Goal: Information Seeking & Learning: Check status

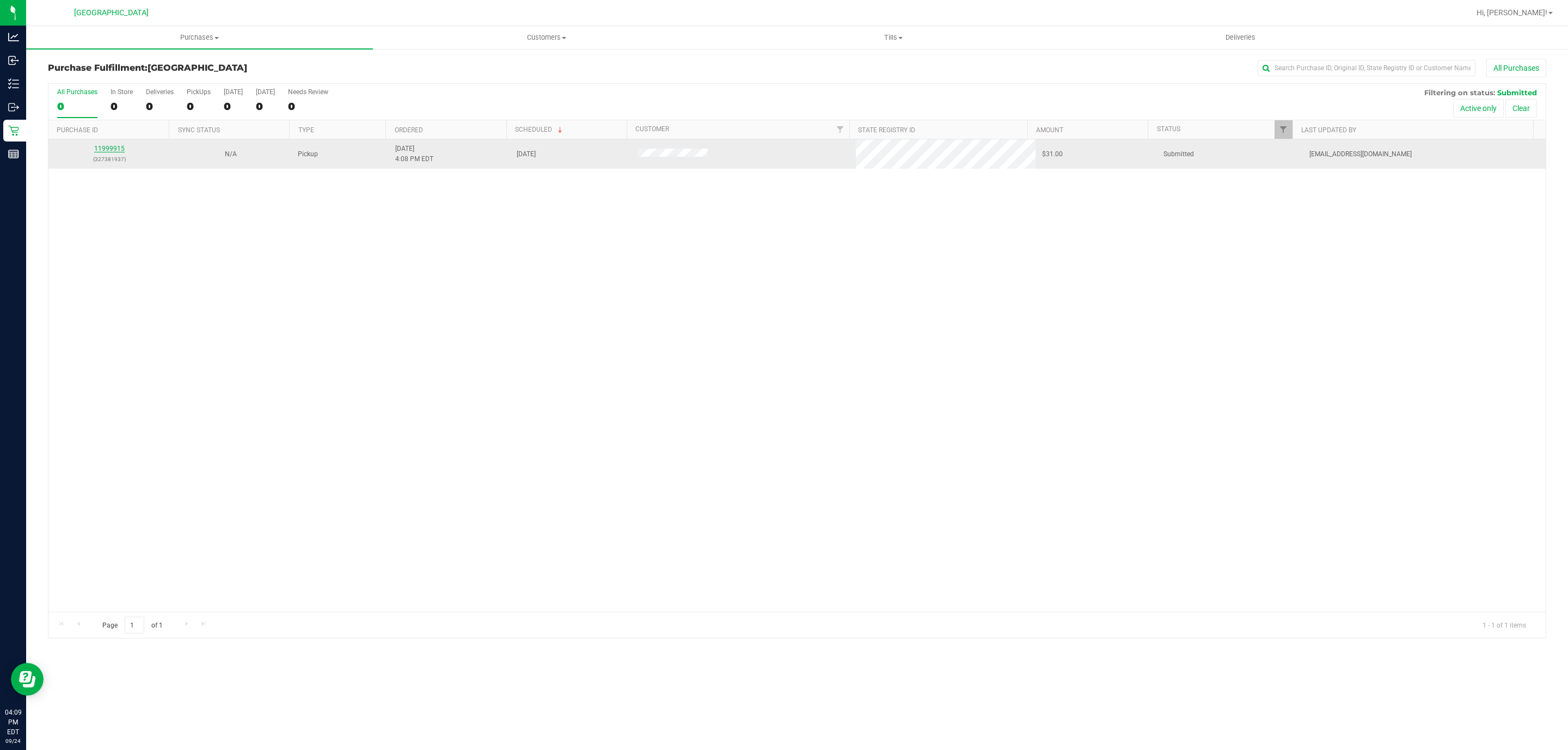
click at [106, 149] on link "11999915" at bounding box center [109, 149] width 31 height 8
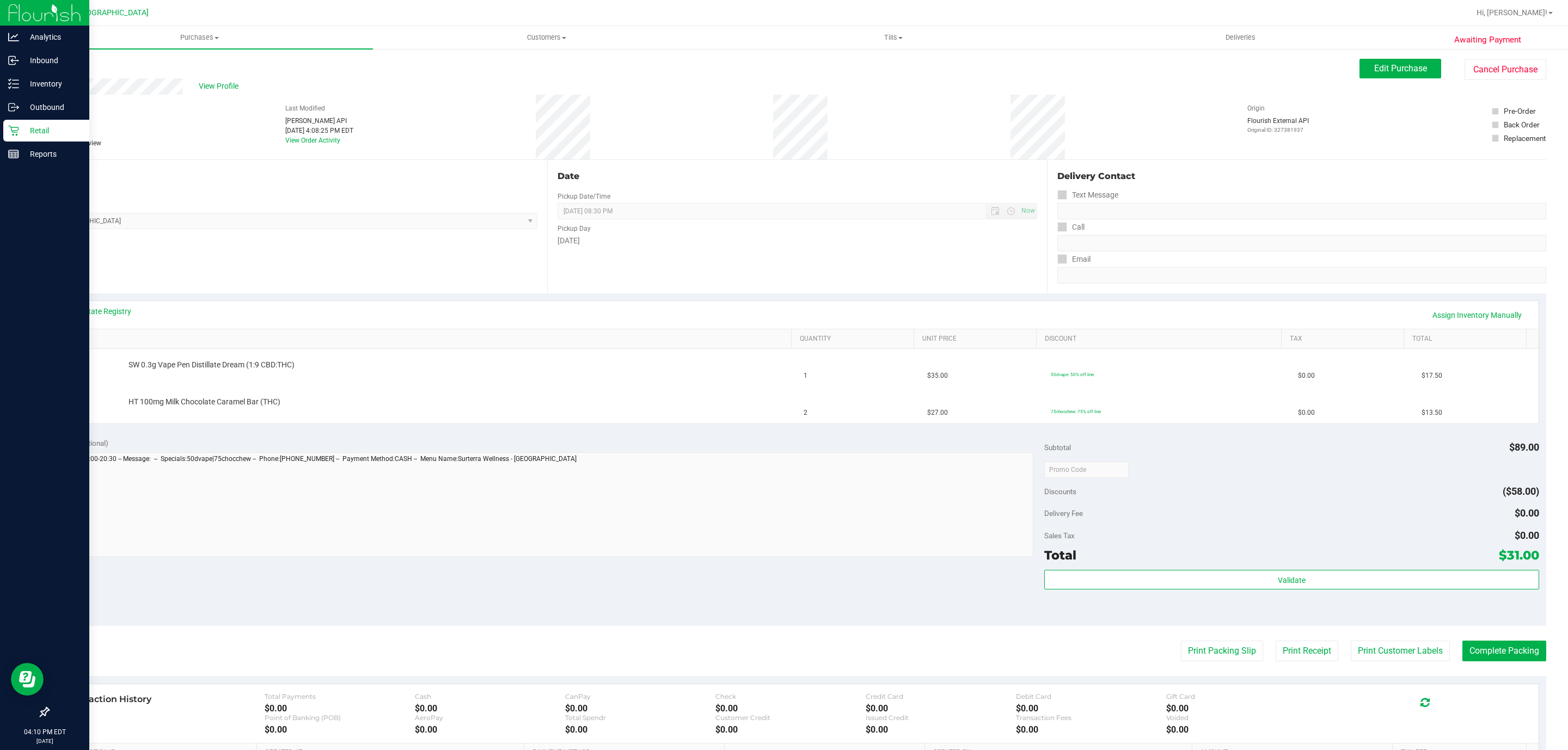
click at [41, 129] on p "Retail" at bounding box center [51, 131] width 65 height 13
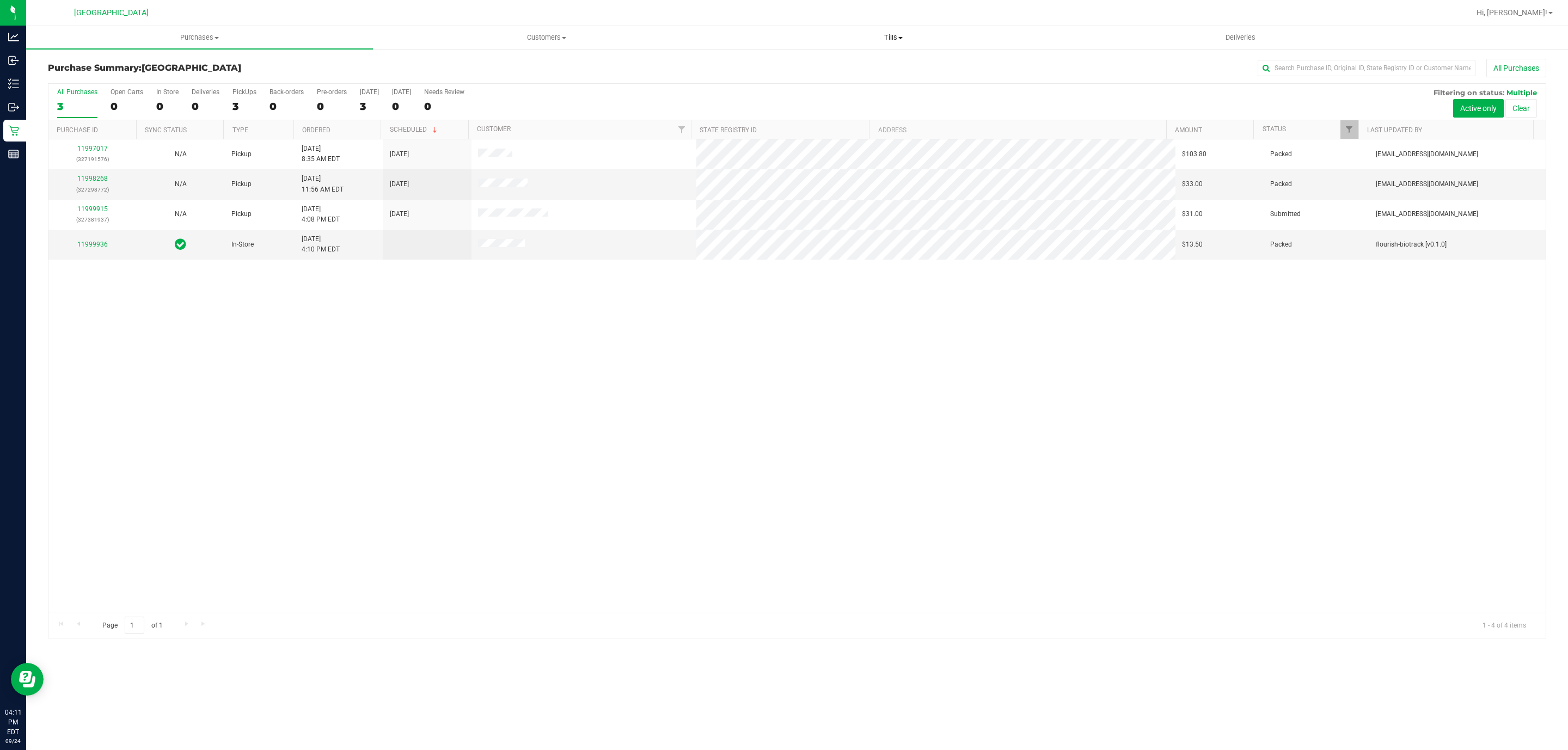
click at [906, 29] on uib-tab-heading "Tills Manage tills Reconcile e-payments" at bounding box center [893, 37] width 346 height 21
click at [843, 55] on ul "Manage tills Reconcile e-payments" at bounding box center [893, 72] width 346 height 45
click at [841, 62] on div "All Purchases" at bounding box center [1047, 68] width 999 height 18
click at [906, 25] on nav "Deerfield Beach WC Hi, Noah!" at bounding box center [796, 13] width 1541 height 26
click at [897, 38] on span "Tills" at bounding box center [893, 37] width 346 height 10
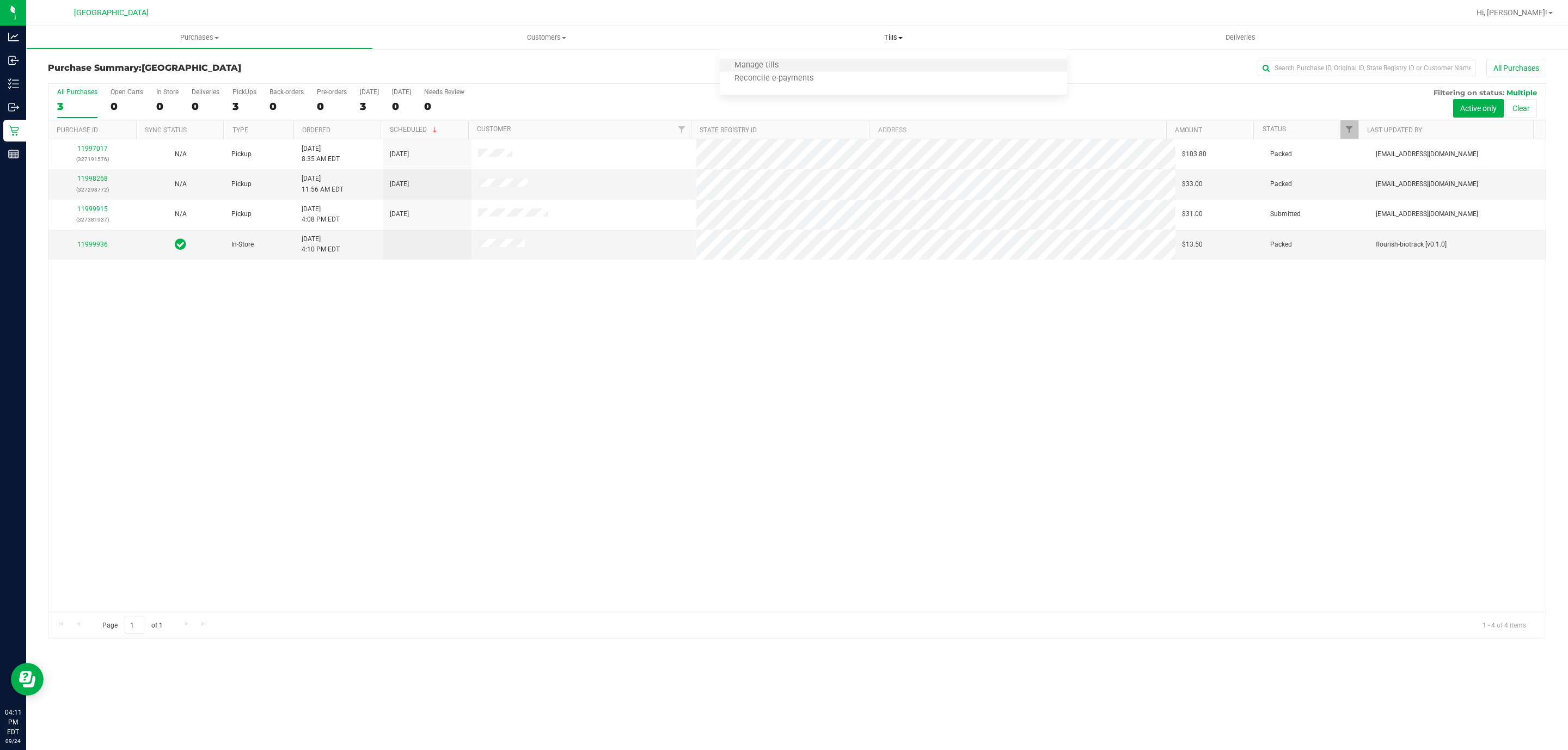
click at [865, 66] on li "Manage tills" at bounding box center [893, 66] width 346 height 13
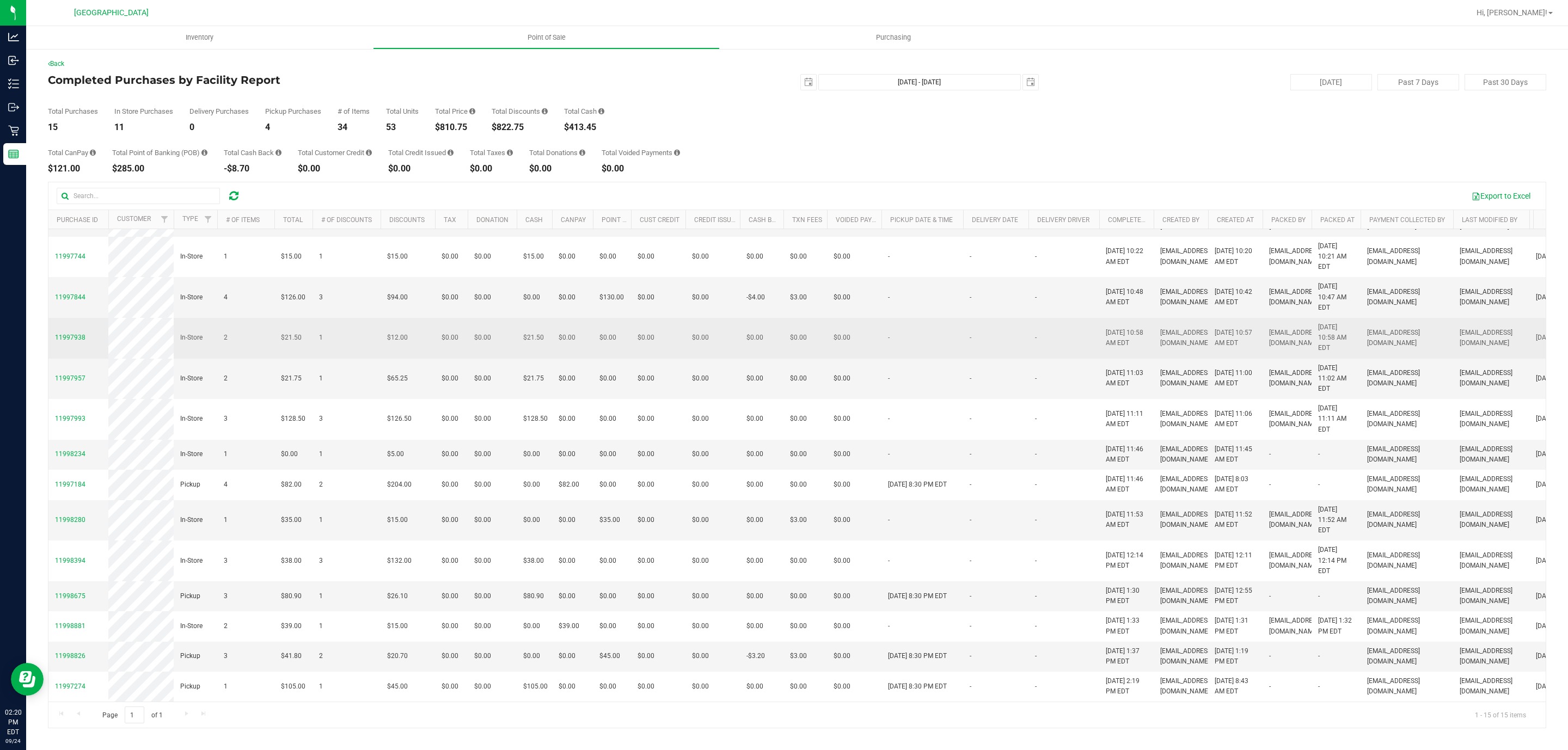
scroll to position [99, 0]
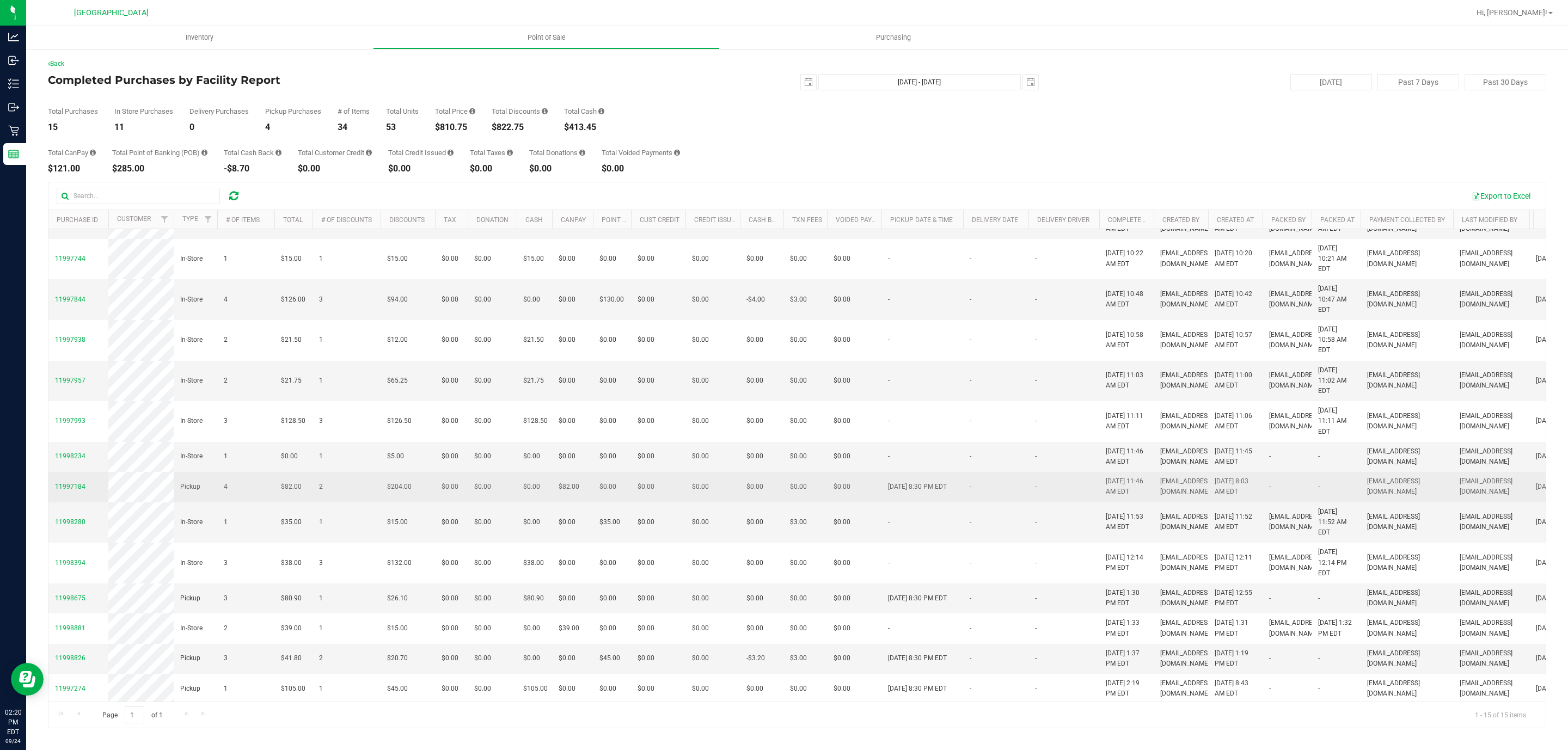
scroll to position [99, 0]
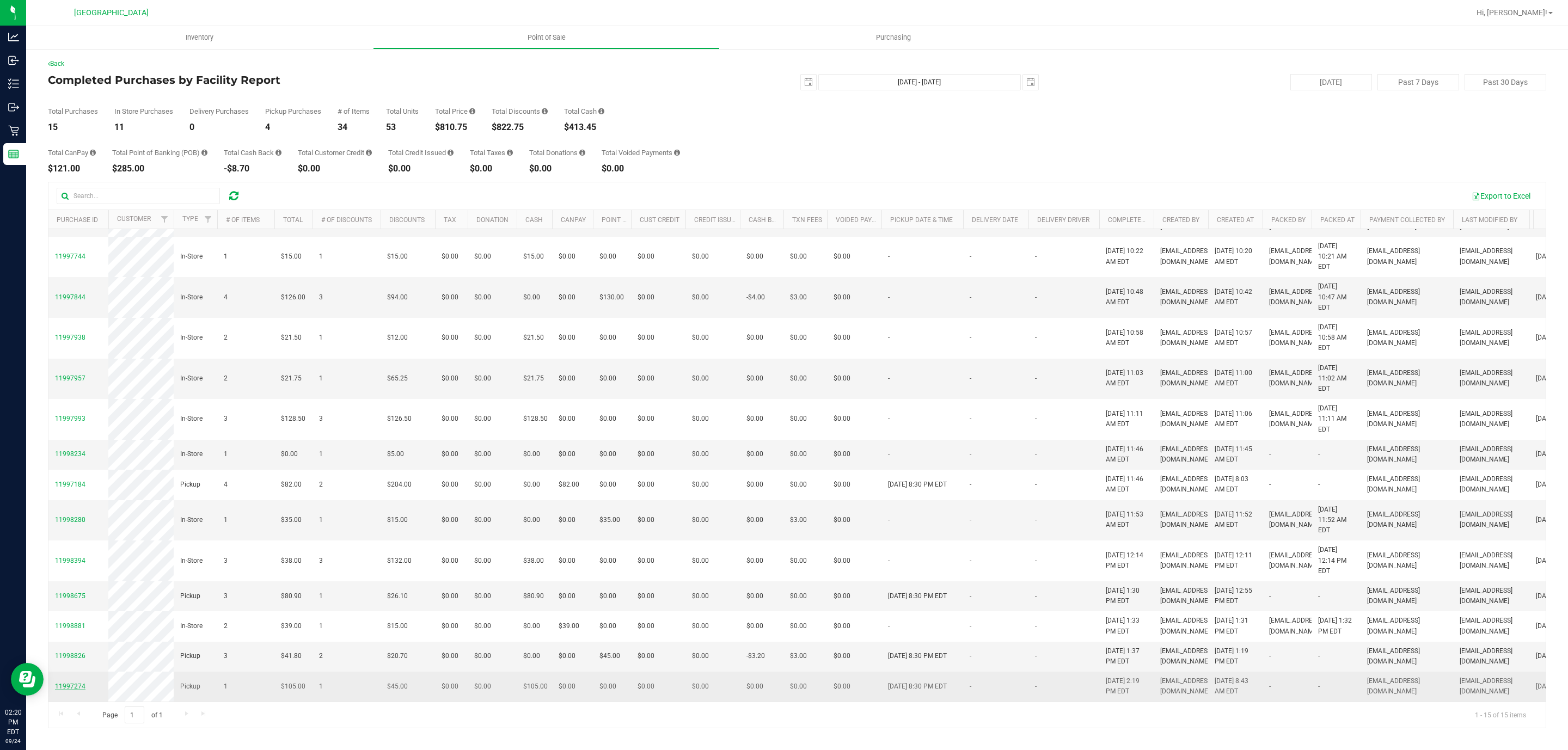
click at [68, 682] on span "11997274" at bounding box center [70, 686] width 31 height 8
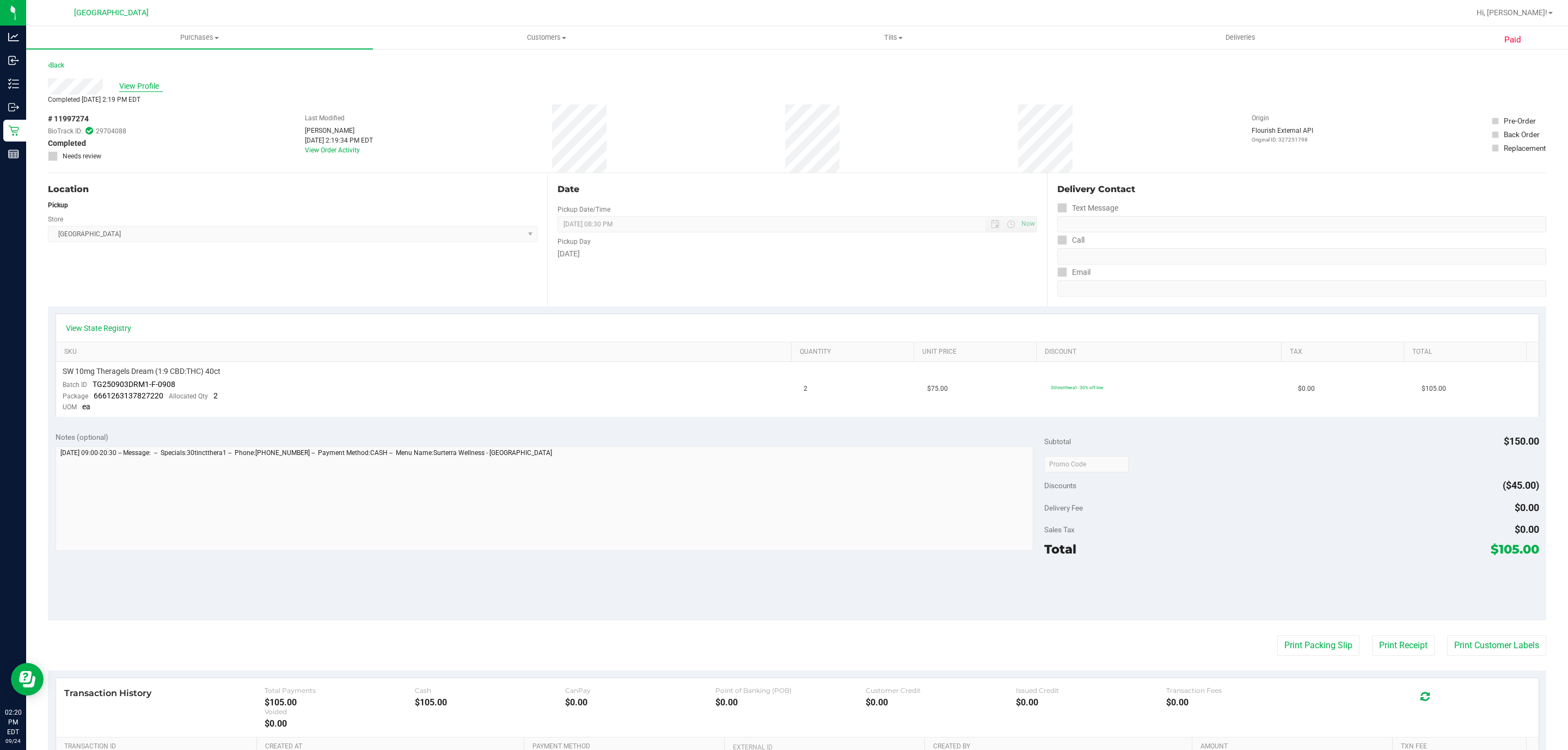
click at [144, 84] on span "View Profile" at bounding box center [140, 86] width 44 height 12
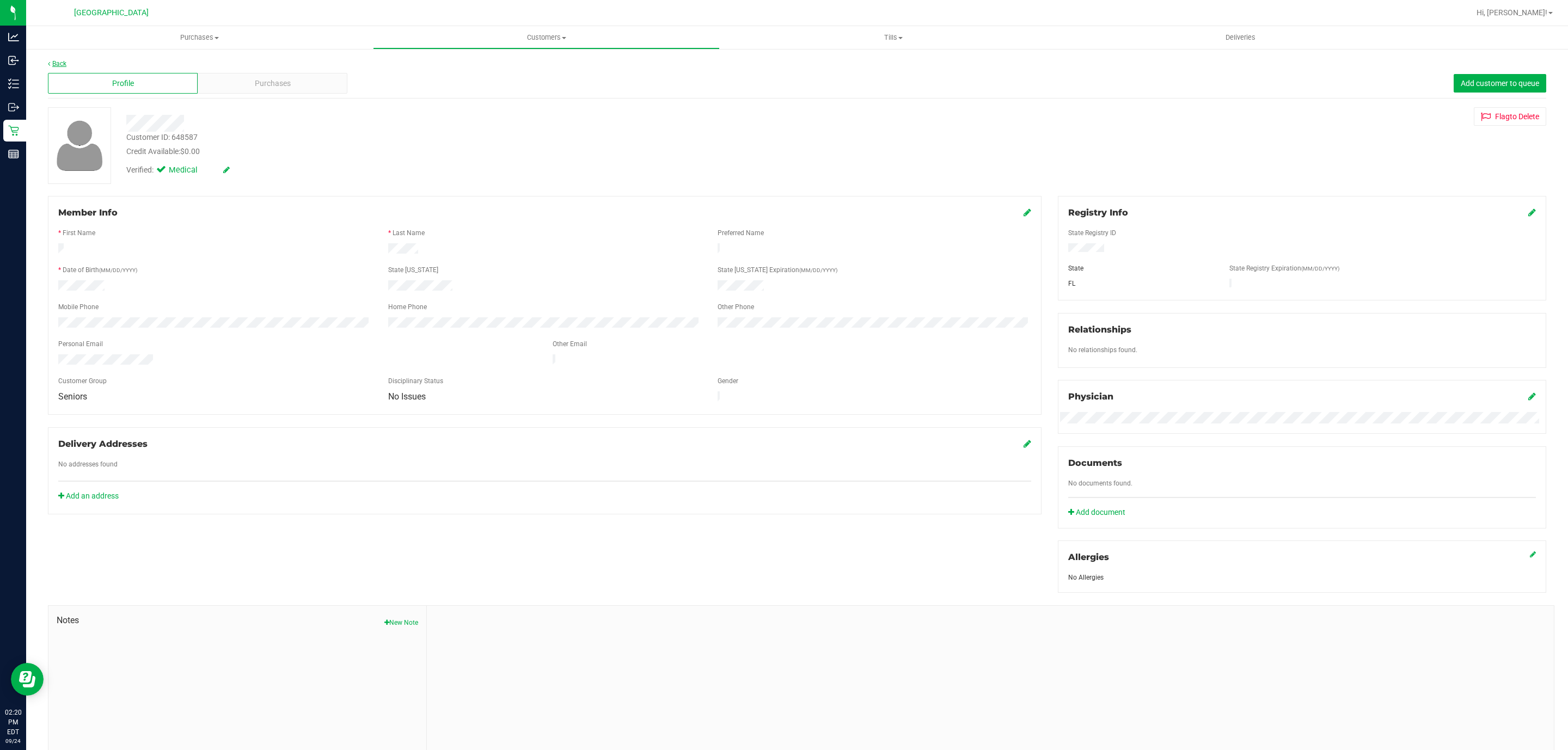
click at [59, 62] on link "Back" at bounding box center [57, 64] width 18 height 8
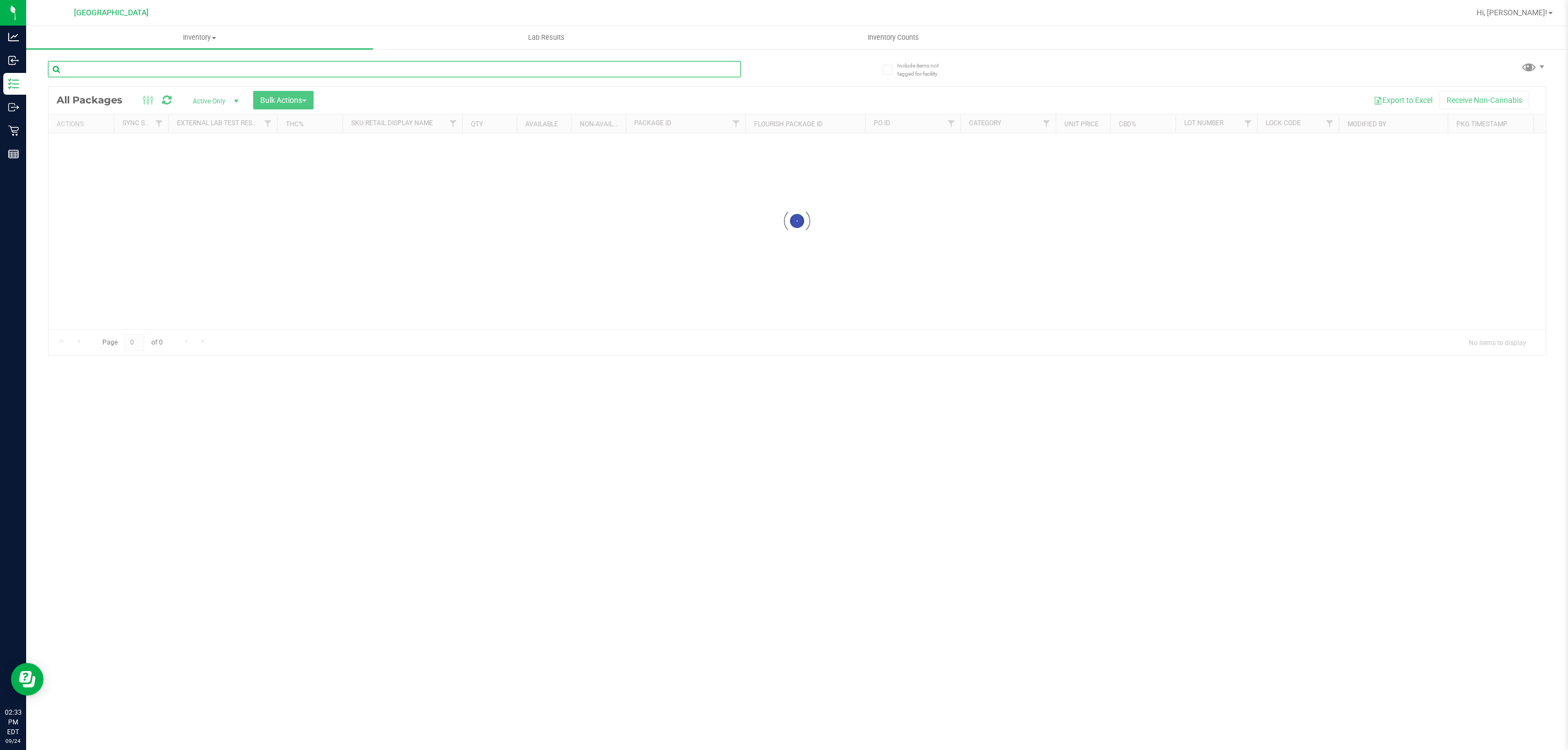
click at [165, 77] on input "text" at bounding box center [395, 69] width 693 height 16
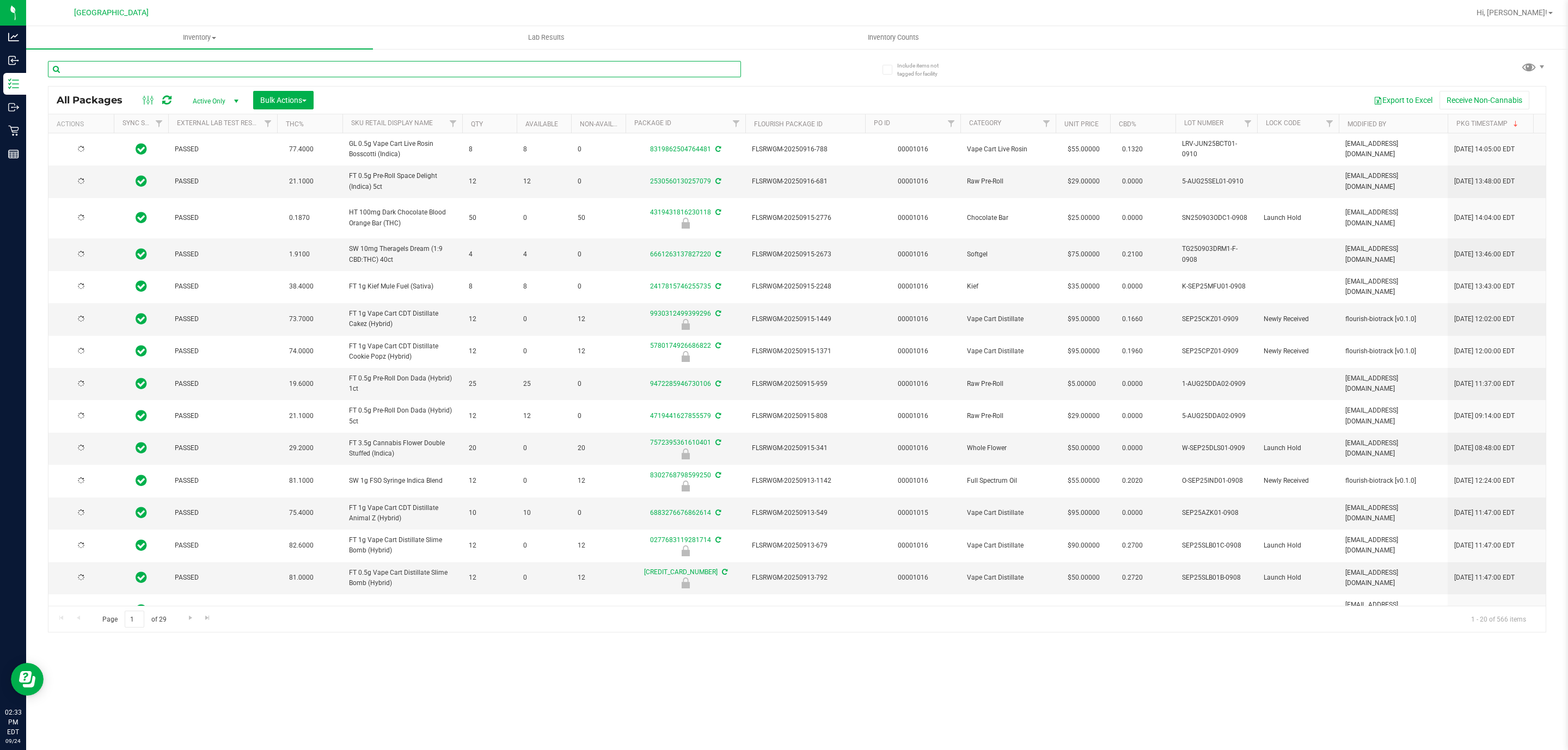
type input "2026-03-16"
type input "MBL"
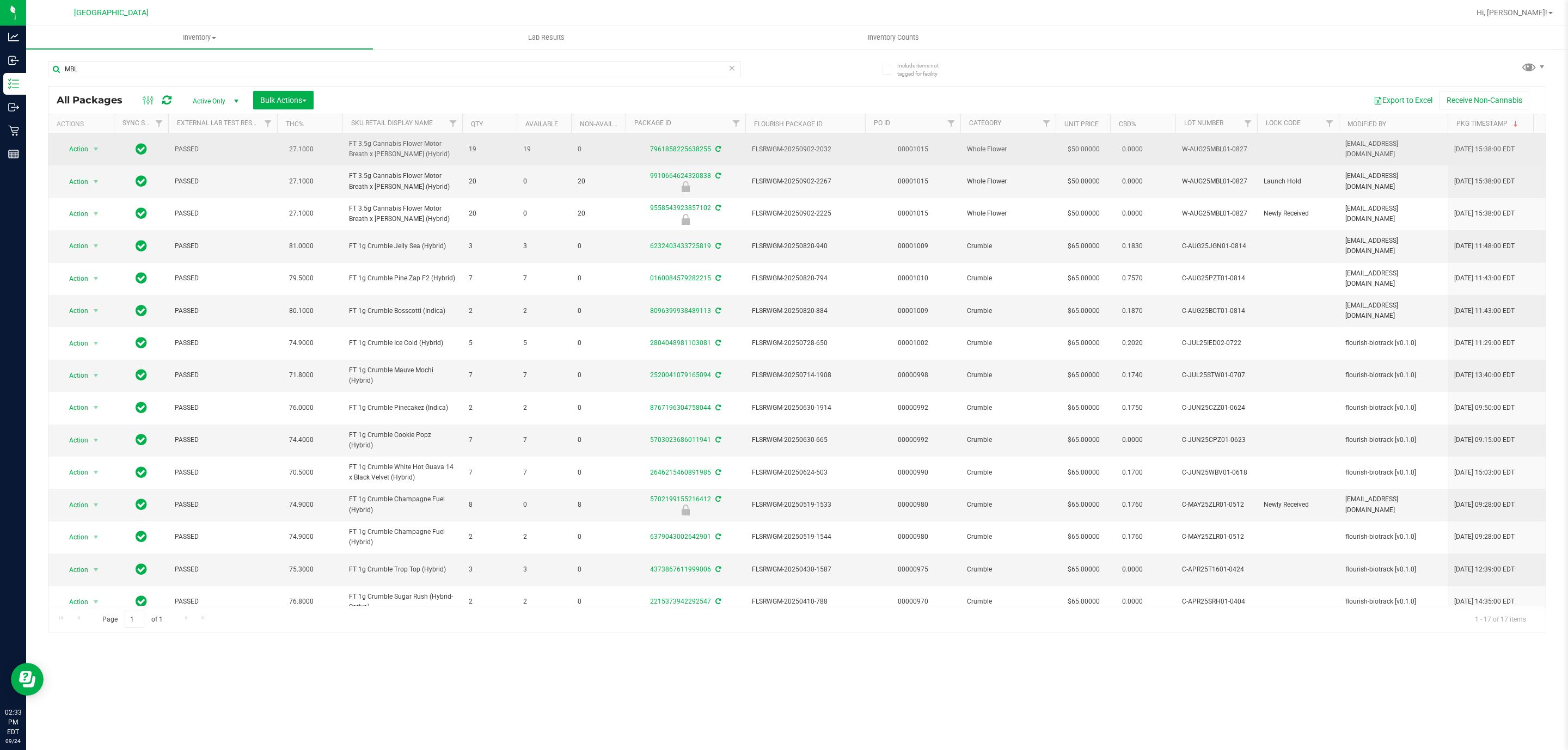
click at [1222, 149] on span "W-AUG25MBL01-0827" at bounding box center [1216, 149] width 69 height 10
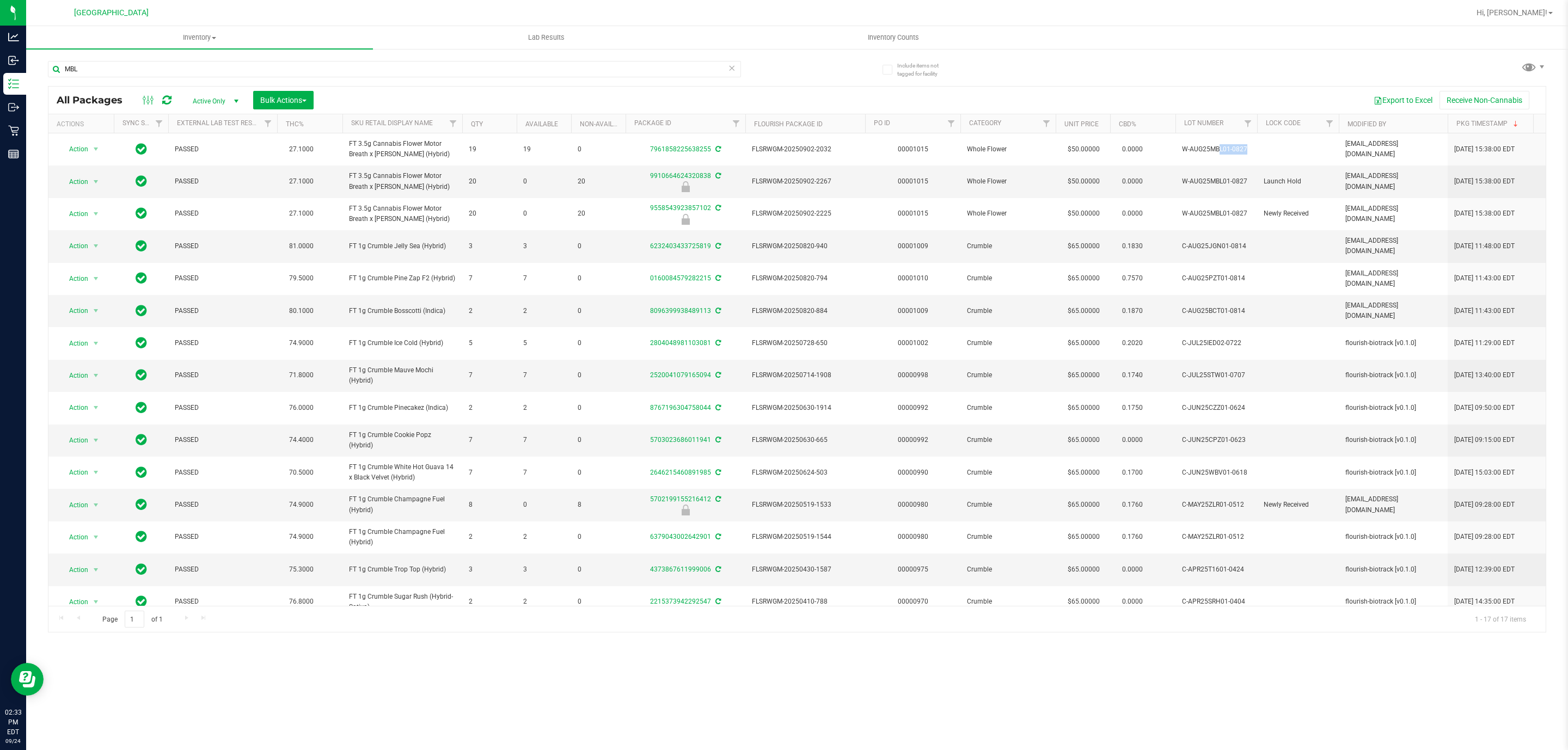
copy td "W-AUG25MBL01-0827"
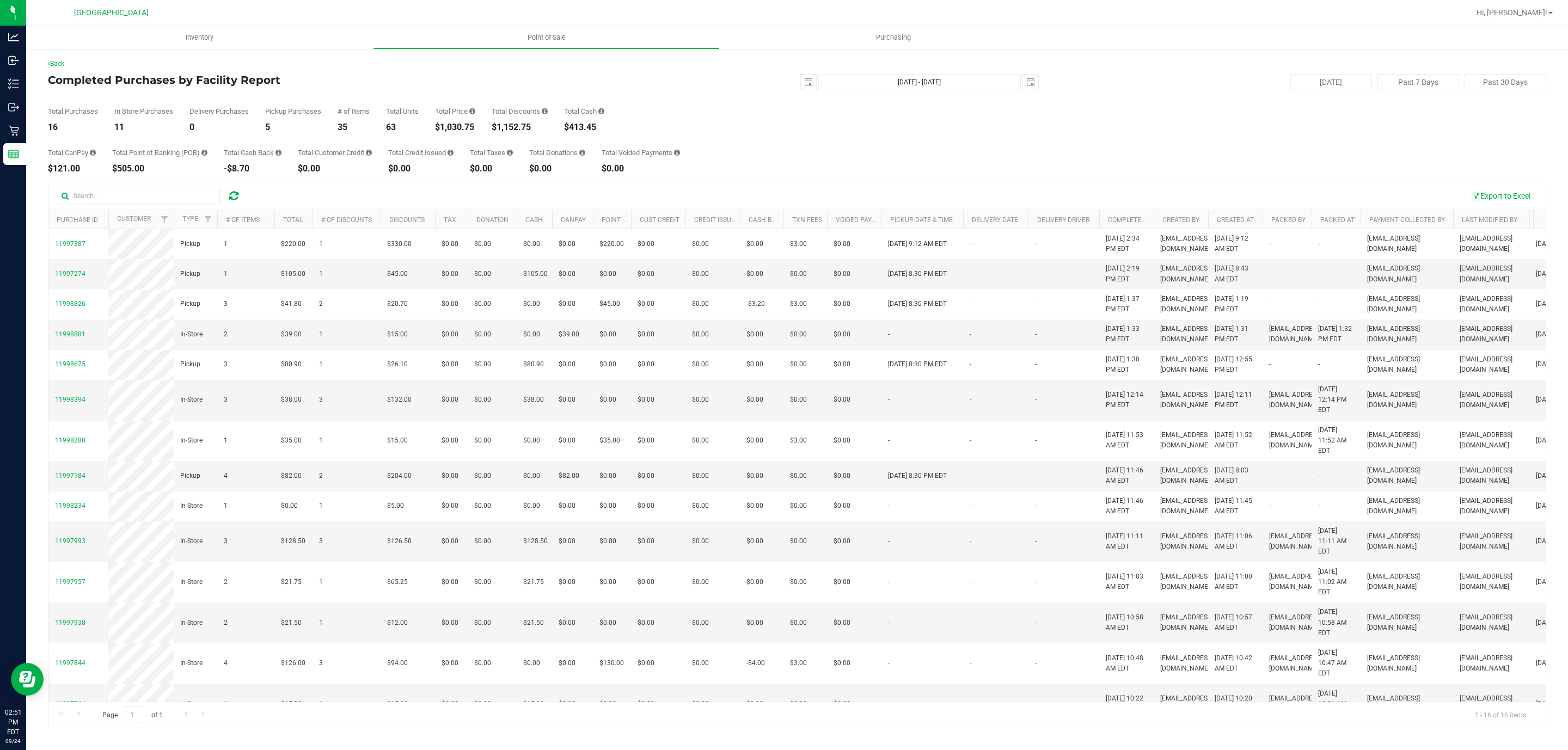
click at [465, 127] on div "$1,030.75" at bounding box center [455, 127] width 40 height 8
copy div "1,030.75"
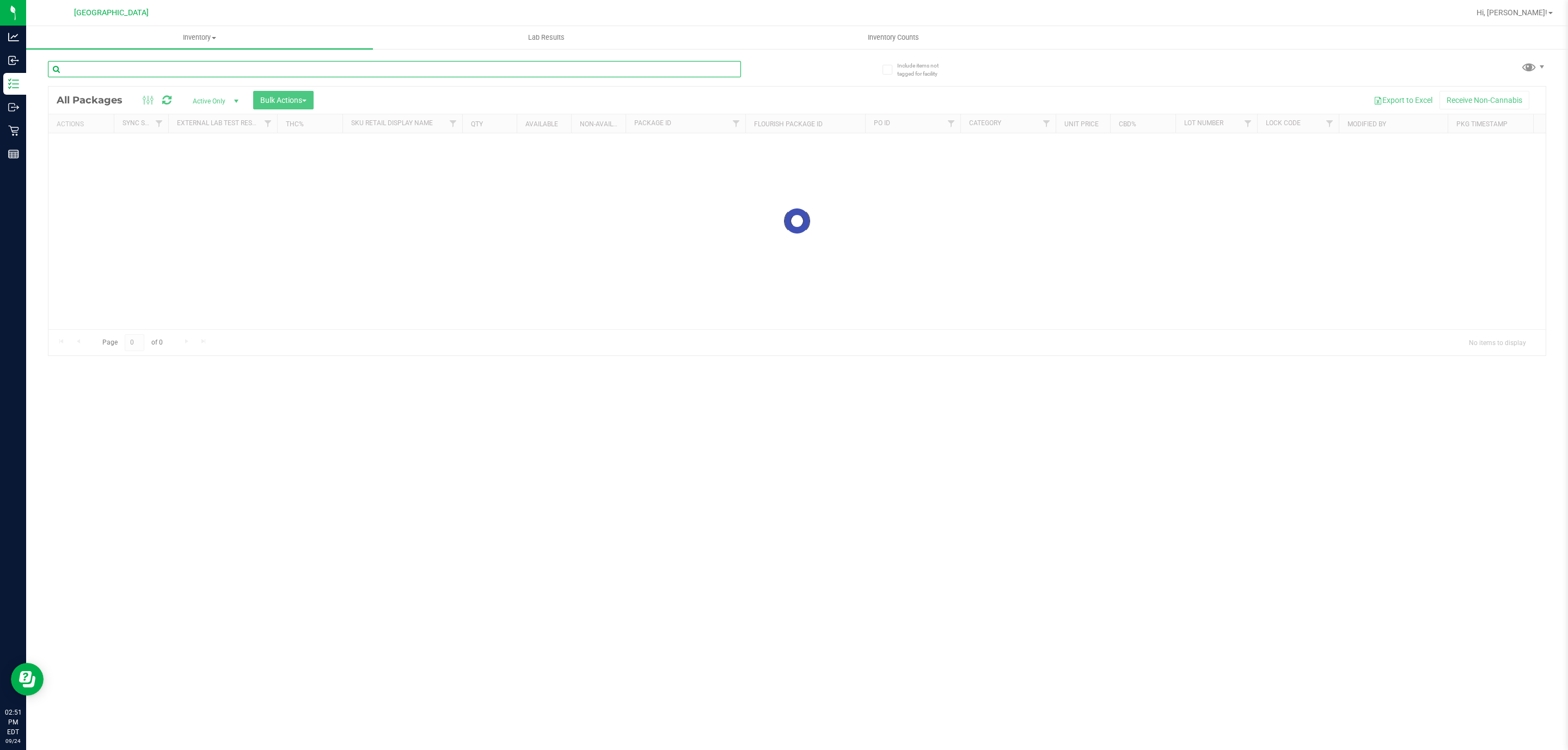
click at [281, 61] on input "text" at bounding box center [395, 69] width 693 height 16
type input "SUM"
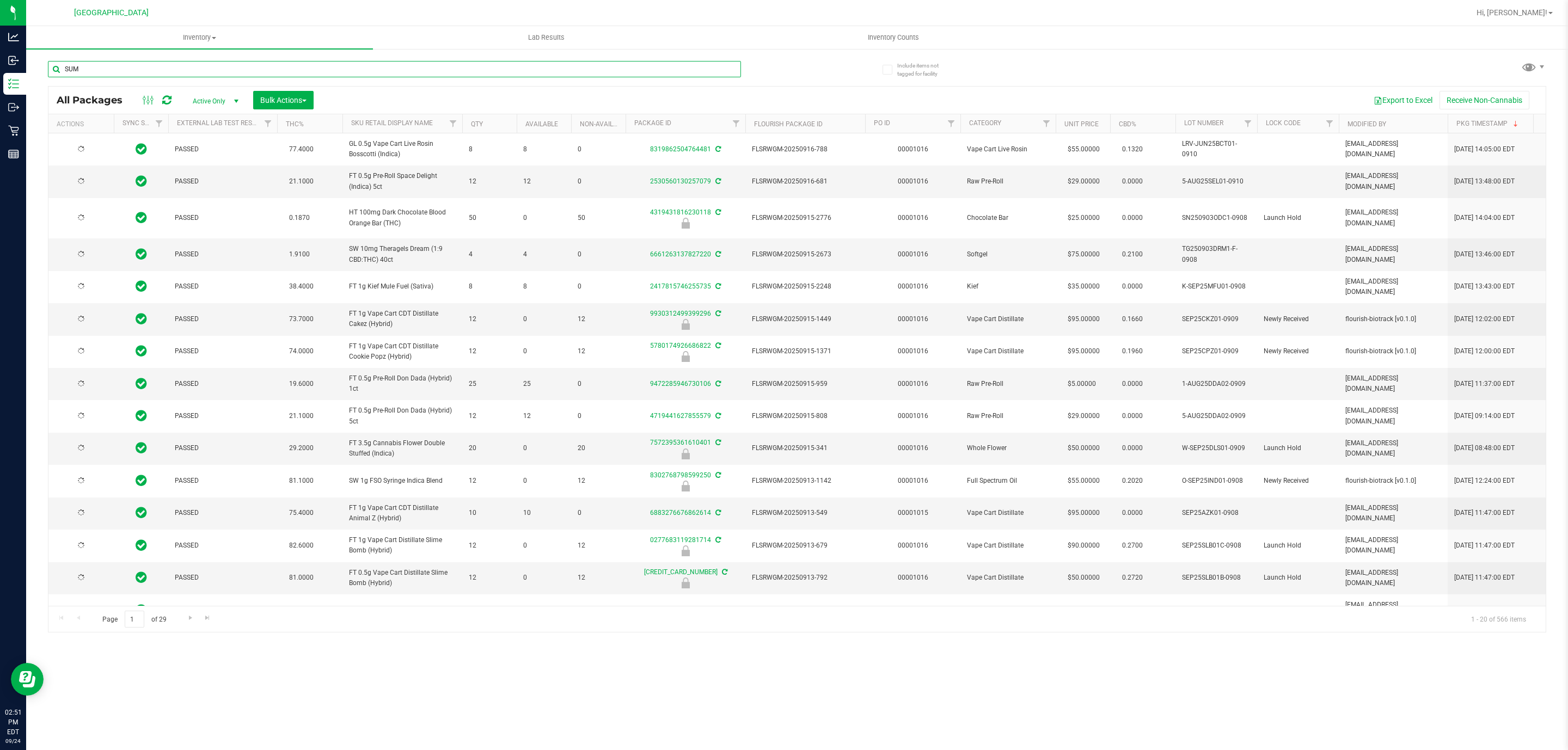
type input "[DATE]"
type input "SUM"
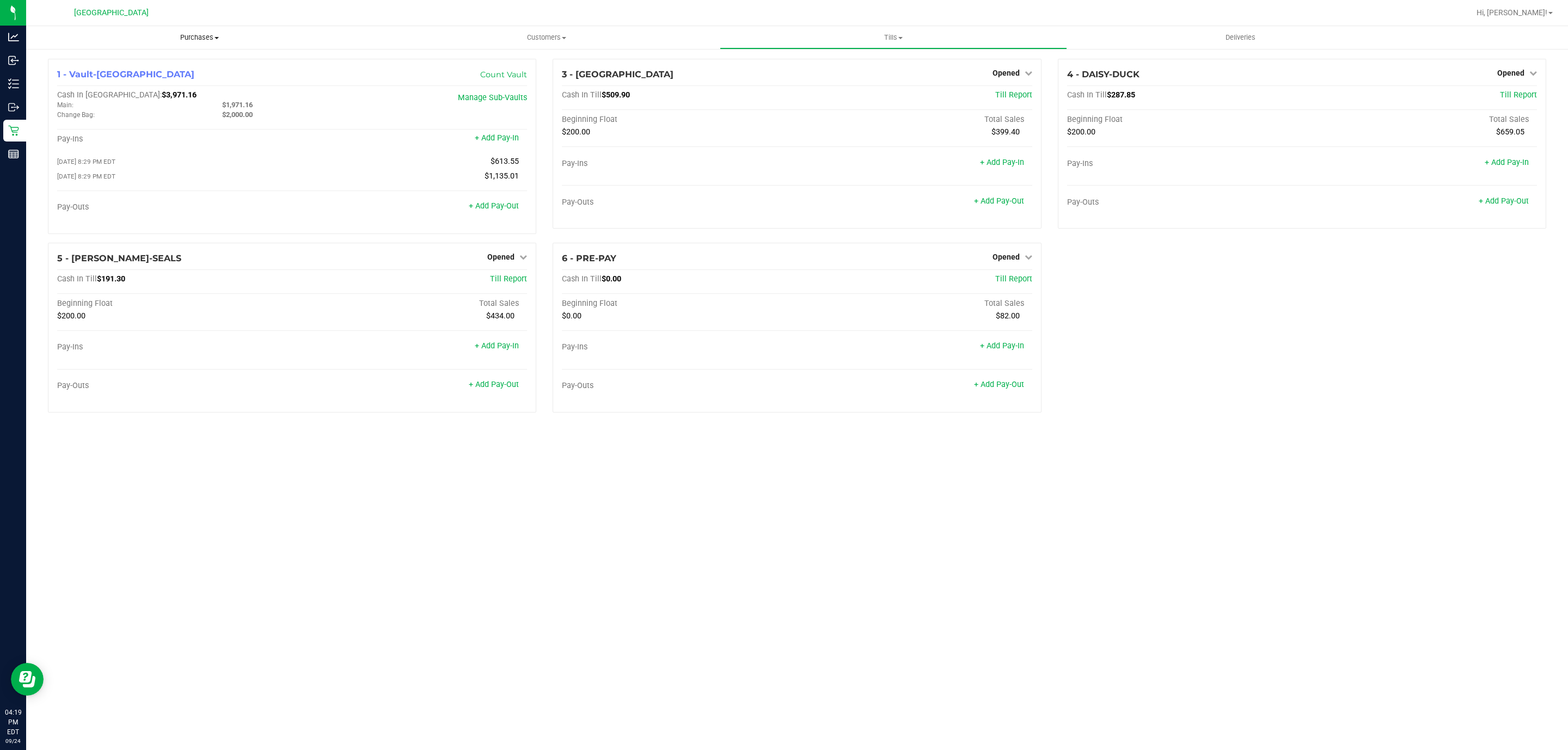
click at [213, 38] on span "Purchases" at bounding box center [199, 37] width 346 height 10
click at [189, 75] on li "Fulfillment" at bounding box center [199, 79] width 346 height 13
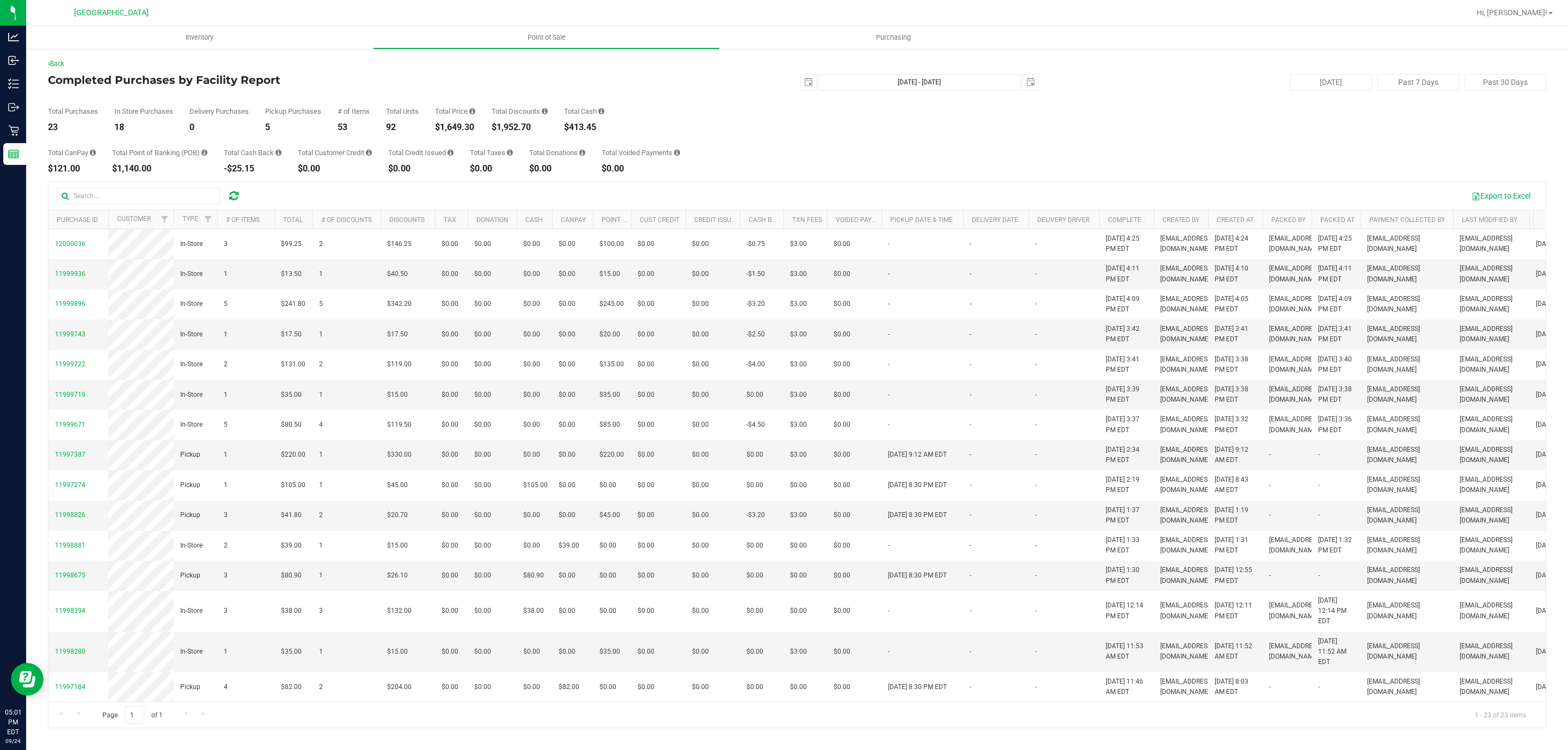
click at [456, 123] on div "$1,649.30" at bounding box center [455, 127] width 40 height 8
copy div "1,649.30"
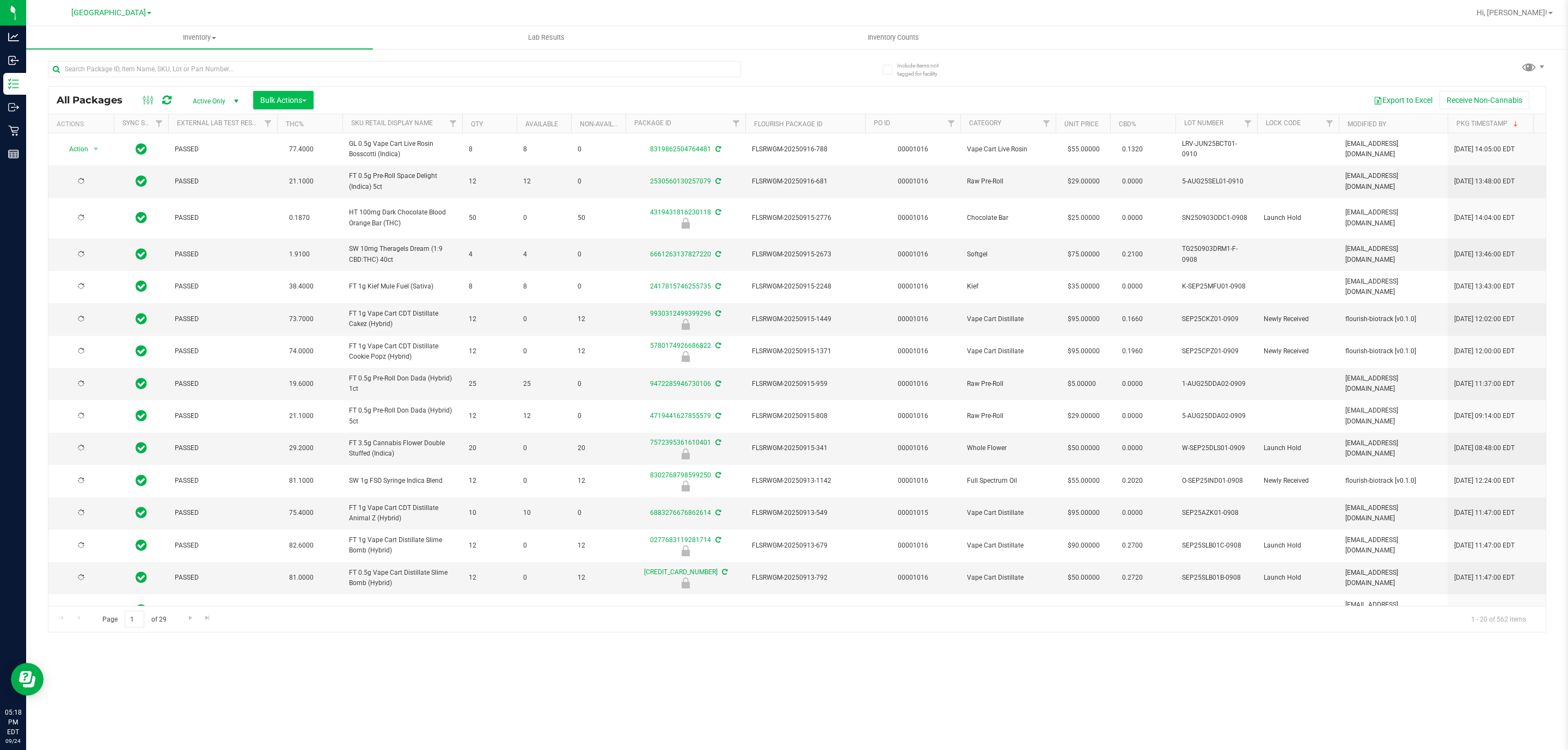
type input "[DATE]"
click at [304, 64] on input "text" at bounding box center [395, 69] width 693 height 16
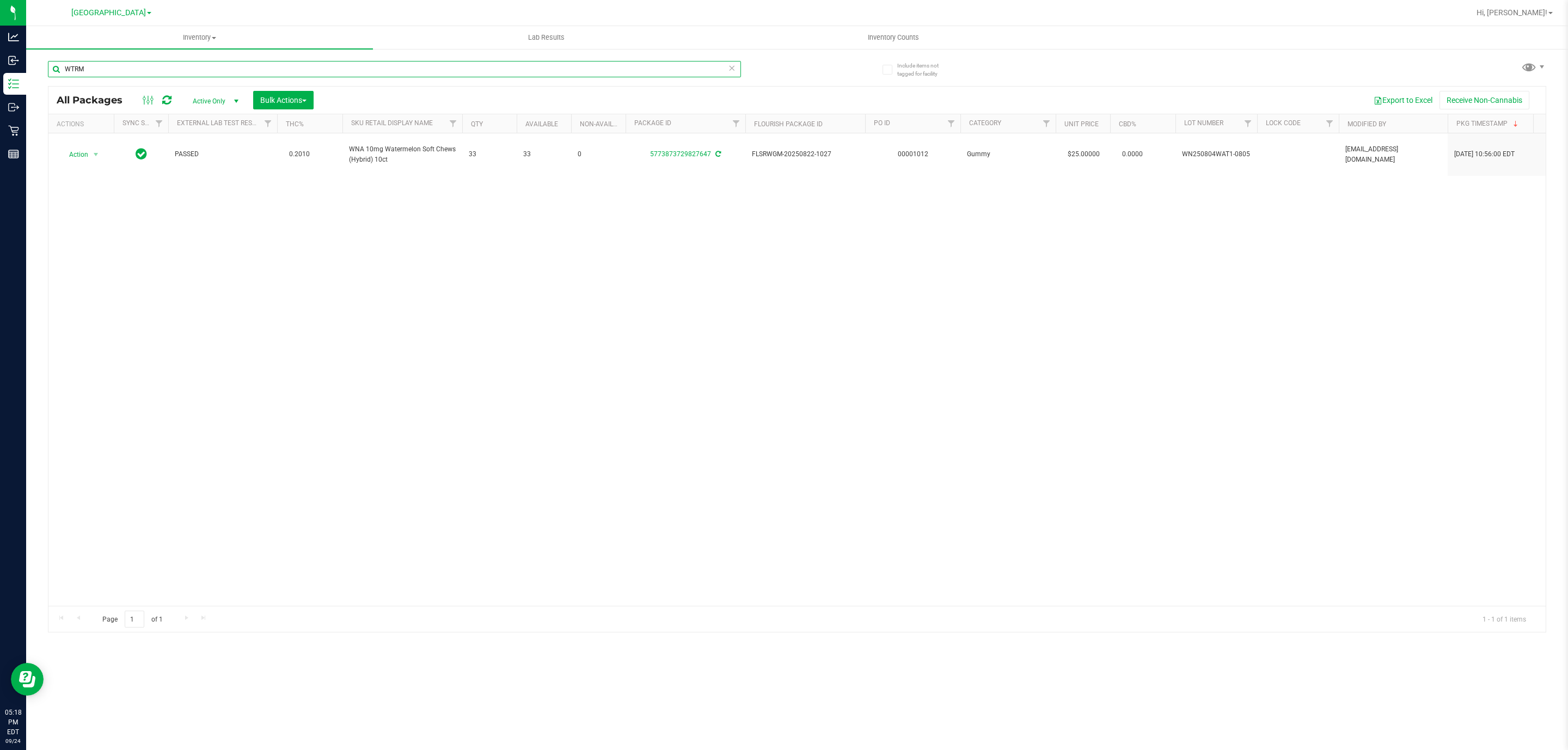
type input "WTRM"
click at [560, 305] on div "Action Action Adjust qty Create package Edit attributes Global inventory Locate…" at bounding box center [797, 369] width 1497 height 472
click at [176, 72] on input "WTRM" at bounding box center [395, 69] width 693 height 16
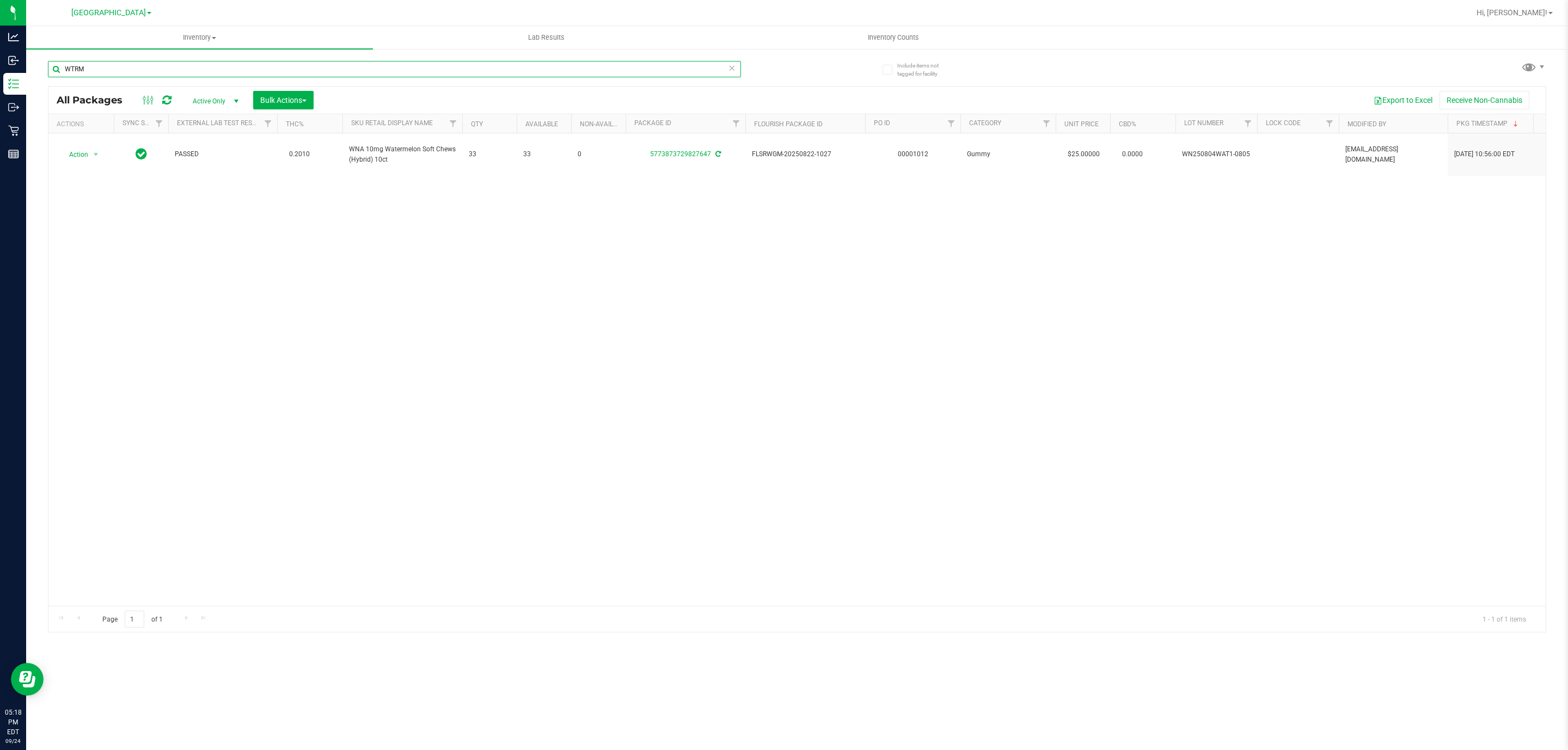
click at [176, 72] on input "WTRM" at bounding box center [395, 69] width 693 height 16
type input "w"
type input "h"
type input "watermelon"
